Goal: Information Seeking & Learning: Learn about a topic

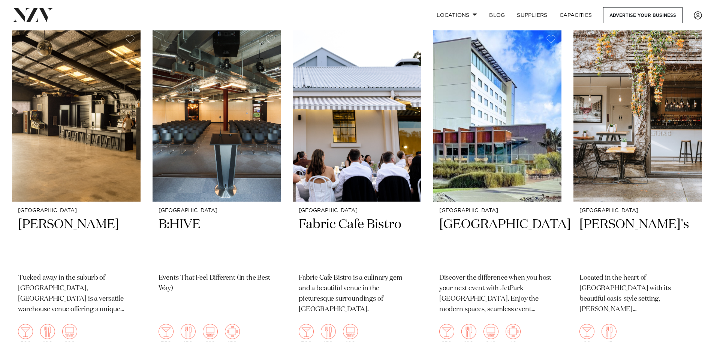
scroll to position [3638, 0]
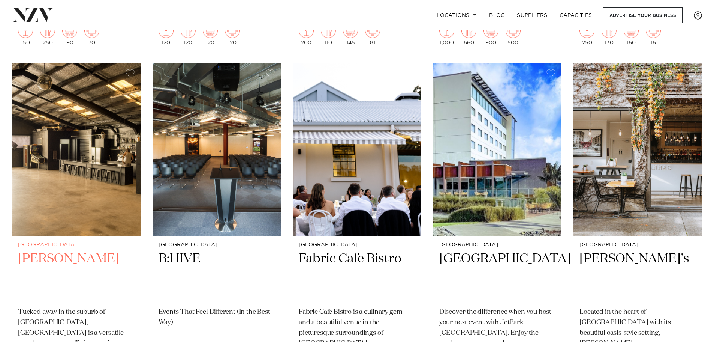
click at [56, 104] on img at bounding box center [76, 149] width 129 height 173
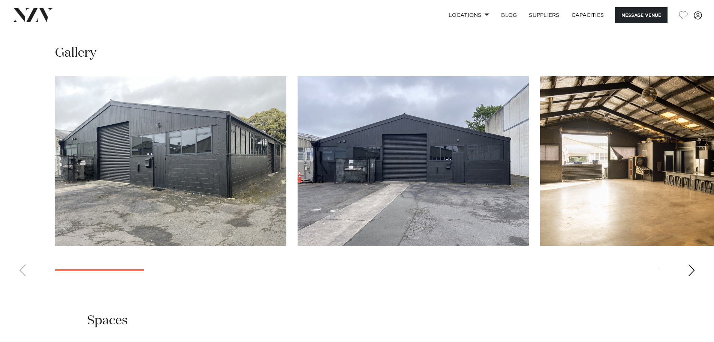
scroll to position [713, 0]
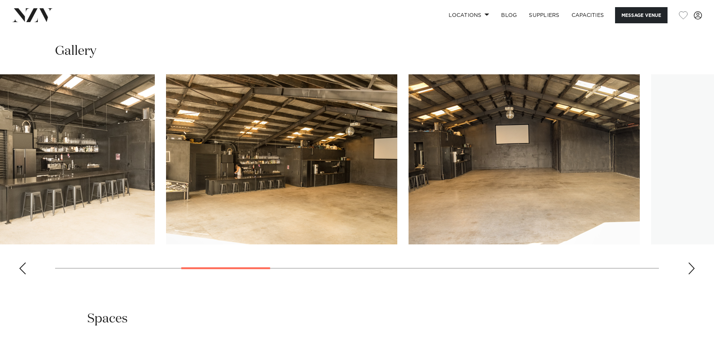
click at [46, 117] on img "4 / 17" at bounding box center [38, 159] width 231 height 170
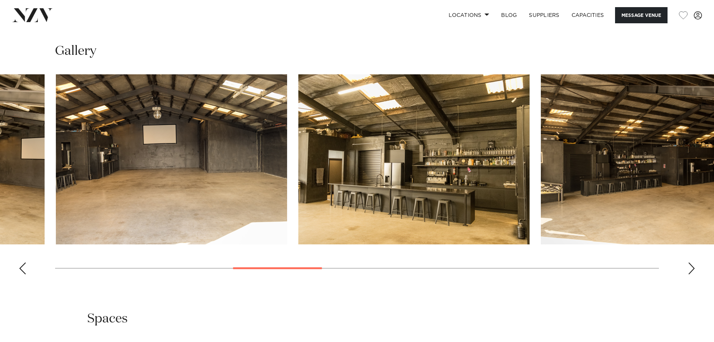
click at [140, 120] on img "6 / 17" at bounding box center [171, 159] width 231 height 170
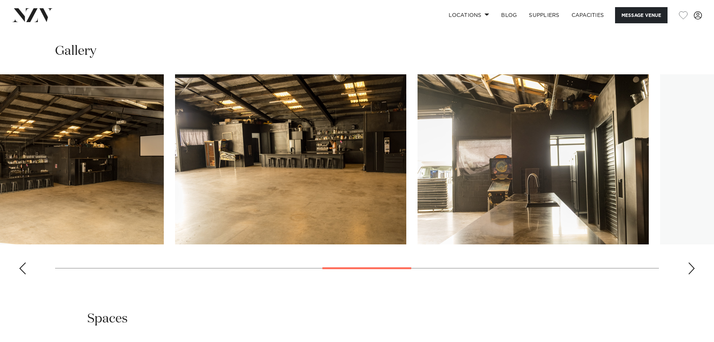
click at [117, 115] on img "8 / 17" at bounding box center [47, 159] width 231 height 170
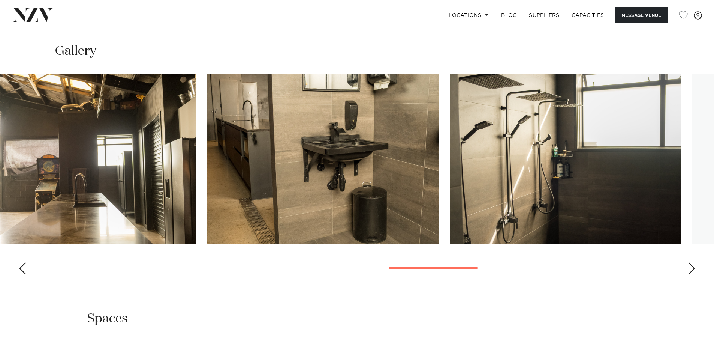
click at [185, 108] on swiper-container at bounding box center [357, 177] width 714 height 206
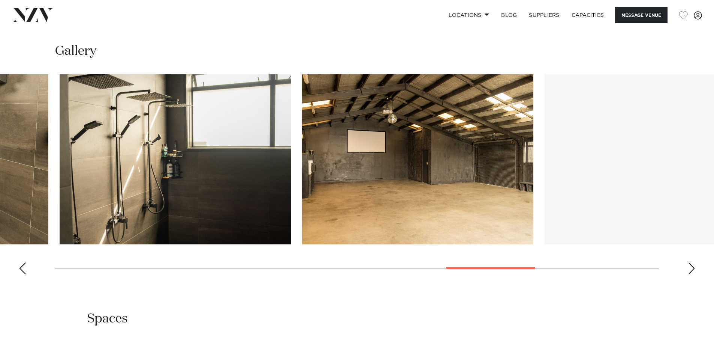
click at [62, 122] on img "12 / 17" at bounding box center [175, 159] width 231 height 170
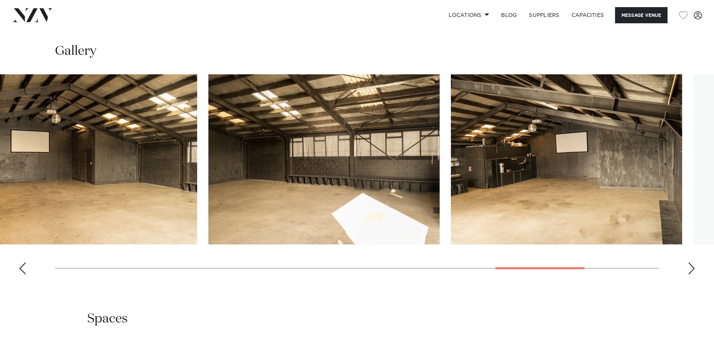
click at [51, 113] on img "13 / 17" at bounding box center [81, 159] width 231 height 170
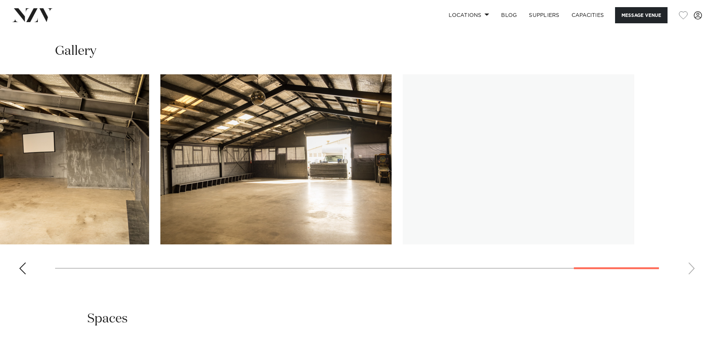
click at [0, 95] on img "15 / 17" at bounding box center [33, 159] width 231 height 170
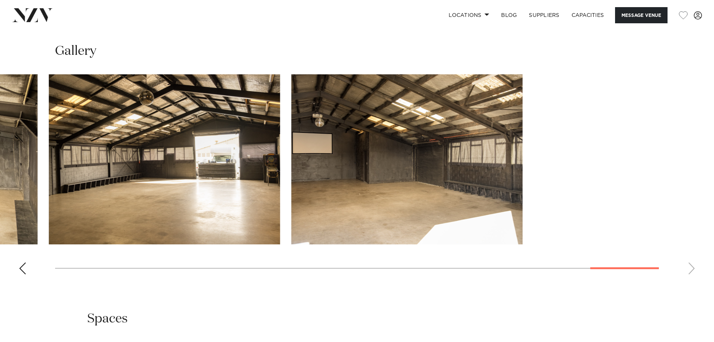
click at [10, 92] on swiper-container at bounding box center [357, 177] width 714 height 206
